Goal: Transaction & Acquisition: Purchase product/service

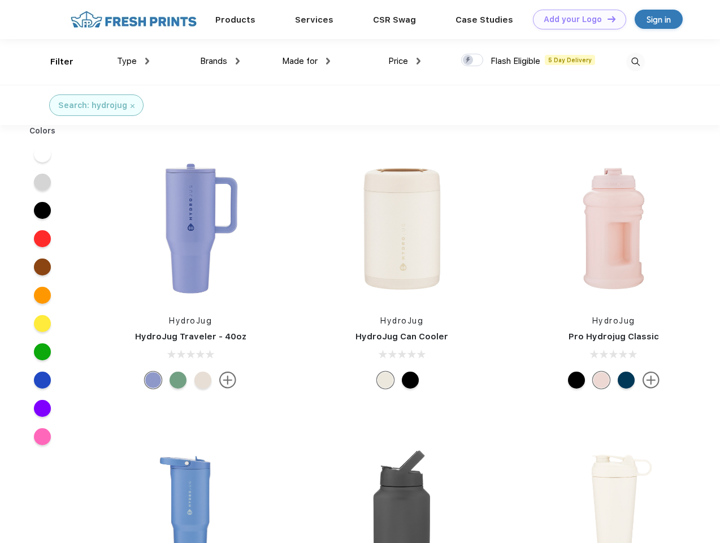
click at [575, 19] on link "Add your Logo Design Tool" at bounding box center [579, 20] width 93 height 20
click at [0, 0] on div "Design Tool" at bounding box center [0, 0] width 0 height 0
click at [607, 19] on link "Add your Logo Design Tool" at bounding box center [579, 20] width 93 height 20
click at [54, 62] on div "Filter" at bounding box center [61, 61] width 23 height 13
click at [133, 61] on span "Type" at bounding box center [127, 61] width 20 height 10
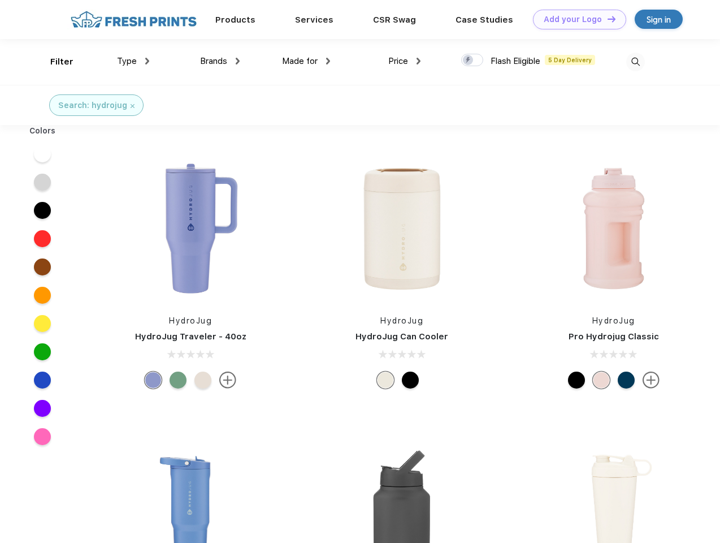
click at [220, 61] on span "Brands" at bounding box center [213, 61] width 27 height 10
click at [306, 61] on span "Made for" at bounding box center [300, 61] width 36 height 10
click at [405, 61] on span "Price" at bounding box center [398, 61] width 20 height 10
click at [473, 60] on div at bounding box center [472, 60] width 22 height 12
click at [469, 60] on input "checkbox" at bounding box center [464, 56] width 7 height 7
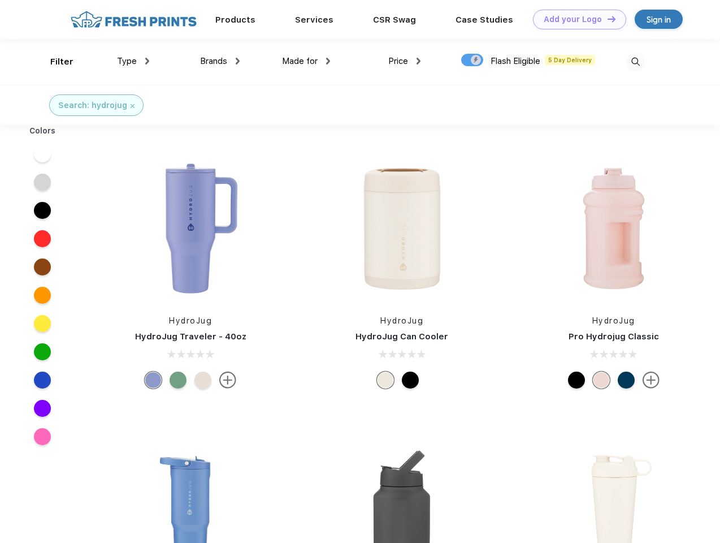
click at [635, 62] on img at bounding box center [635, 62] width 19 height 19
